Goal: Task Accomplishment & Management: Use online tool/utility

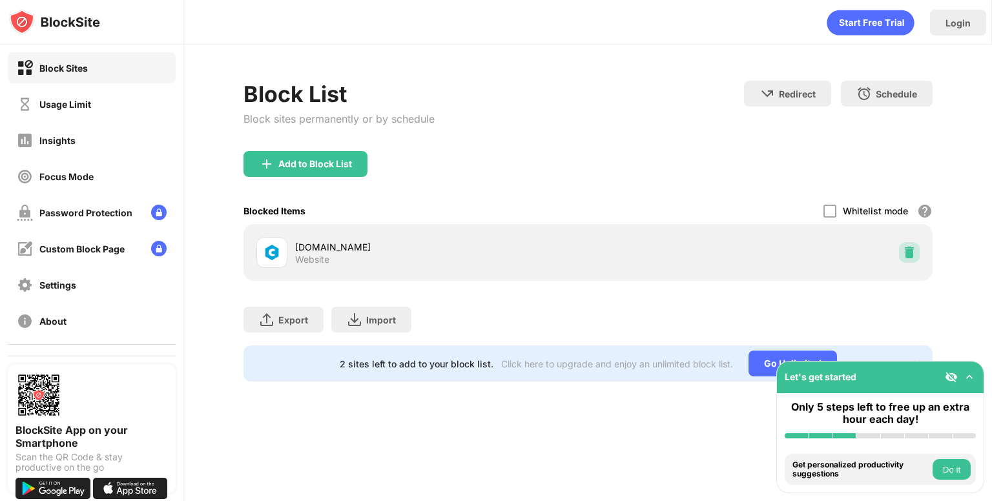
click at [906, 262] on div at bounding box center [909, 252] width 21 height 21
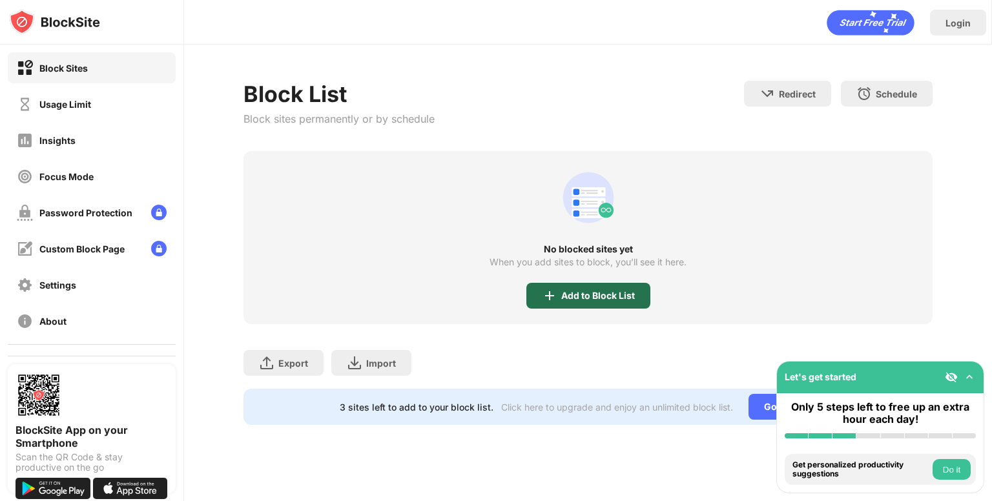
click at [569, 303] on div "Add to Block List" at bounding box center [589, 296] width 124 height 26
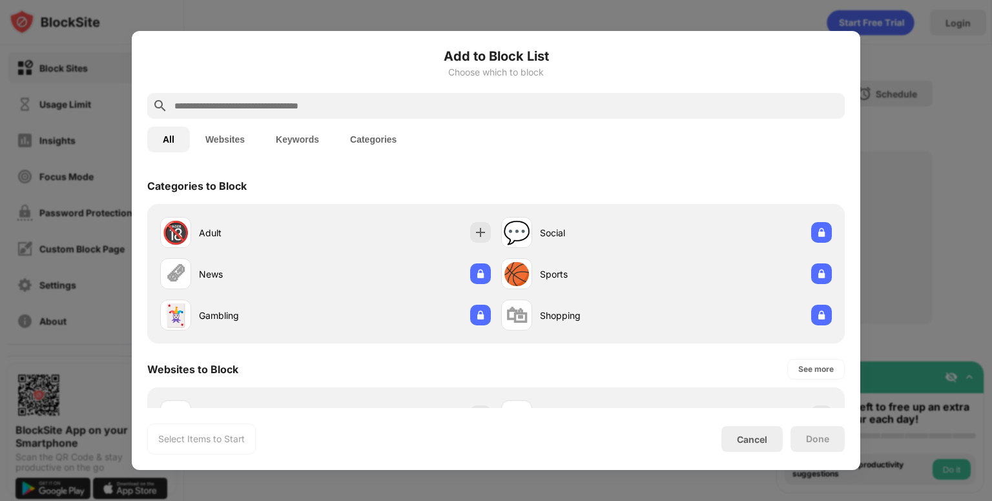
click at [521, 112] on div at bounding box center [496, 106] width 698 height 26
click at [518, 110] on input "text" at bounding box center [506, 106] width 667 height 16
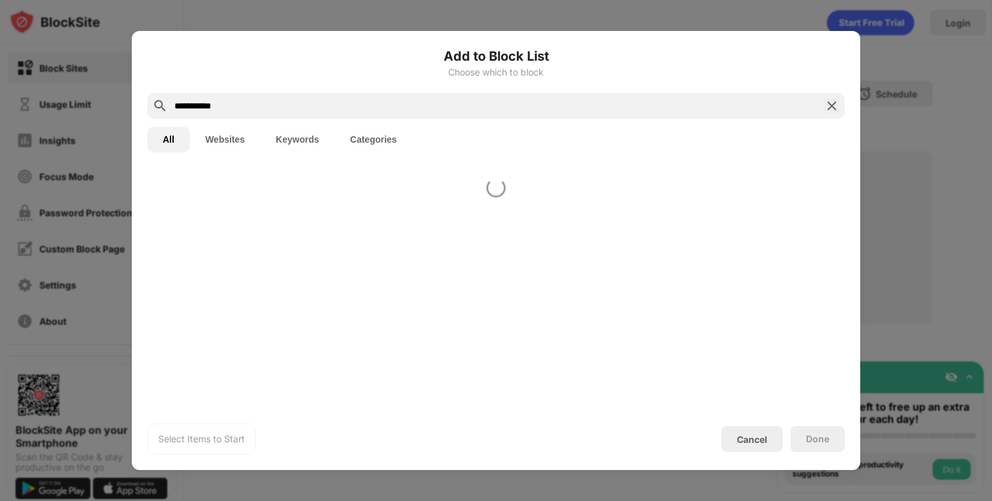
type input "**********"
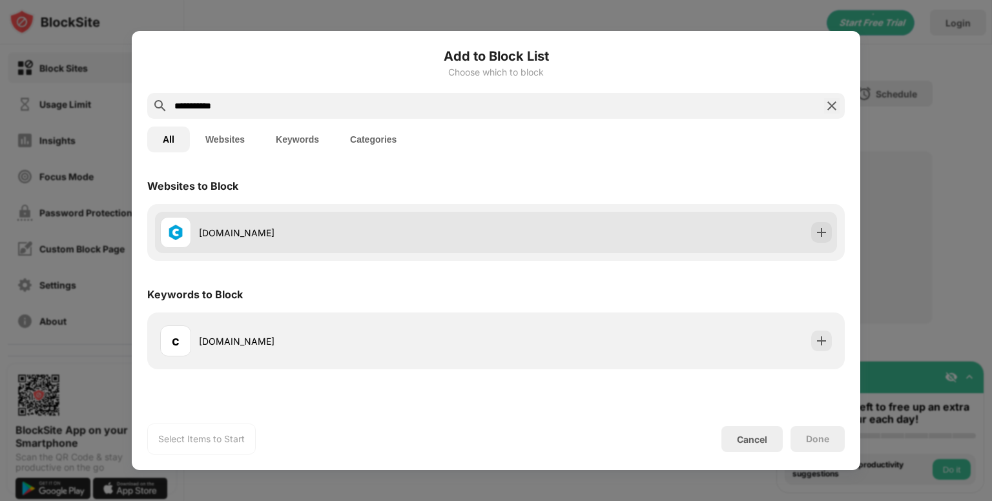
click at [477, 231] on div "[DOMAIN_NAME]" at bounding box center [347, 233] width 297 height 14
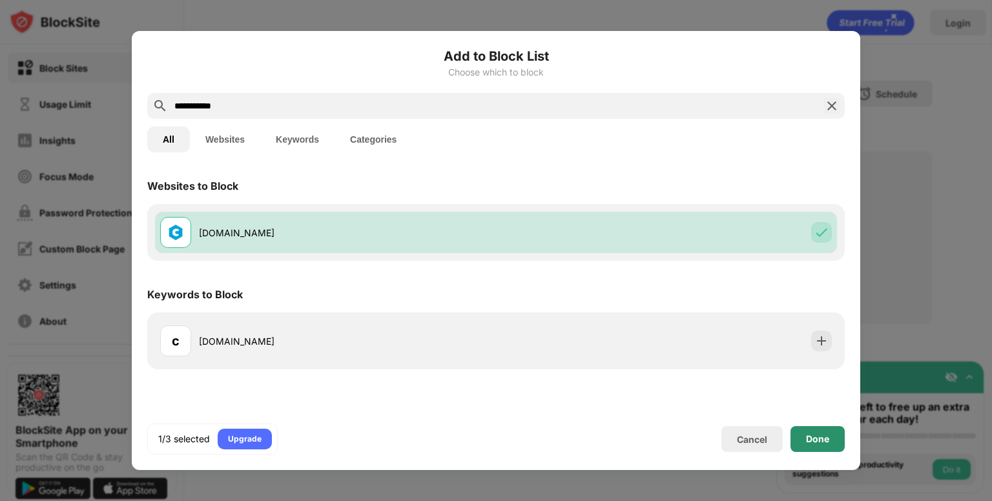
click at [828, 437] on div "Done" at bounding box center [817, 439] width 23 height 10
